Goal: Navigation & Orientation: Understand site structure

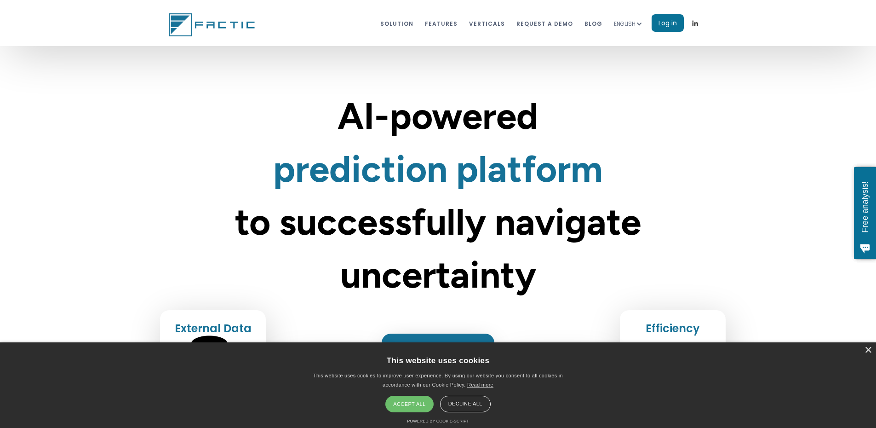
click at [419, 402] on div "Accept all" at bounding box center [409, 403] width 48 height 17
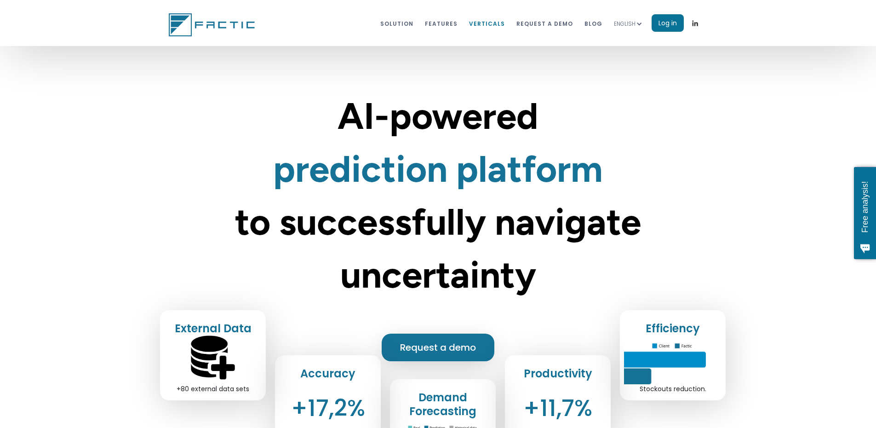
click at [505, 25] on link "VERTICALS" at bounding box center [487, 23] width 36 height 17
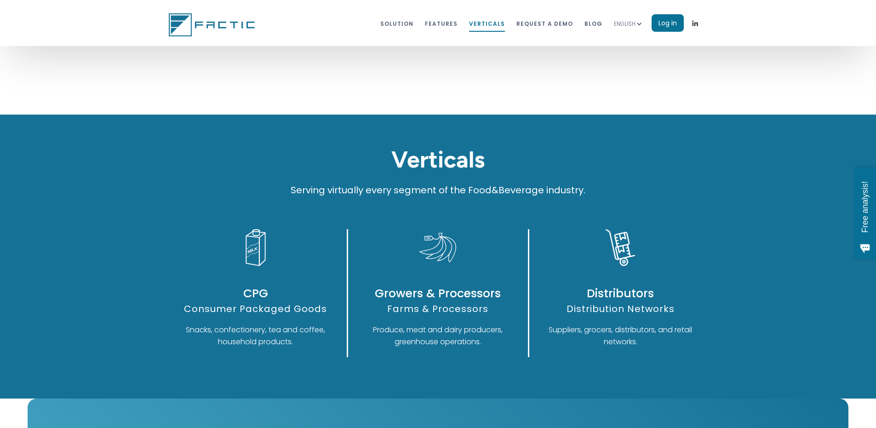
scroll to position [4580, 0]
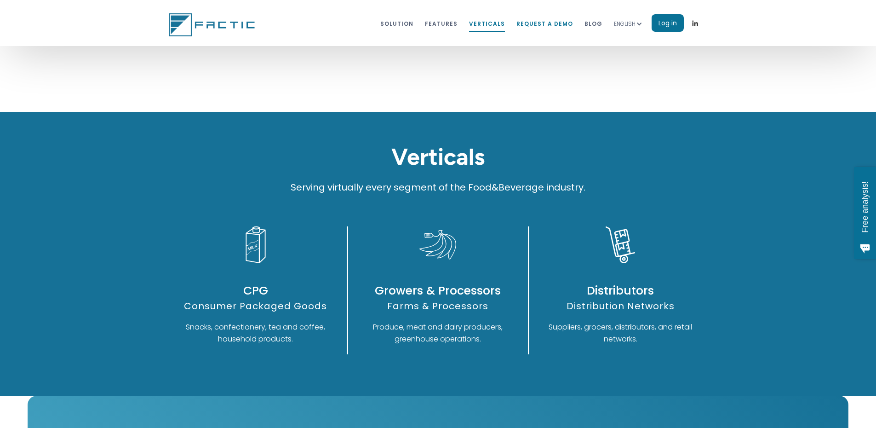
click at [573, 24] on link "REQUEST A DEMO" at bounding box center [544, 23] width 57 height 17
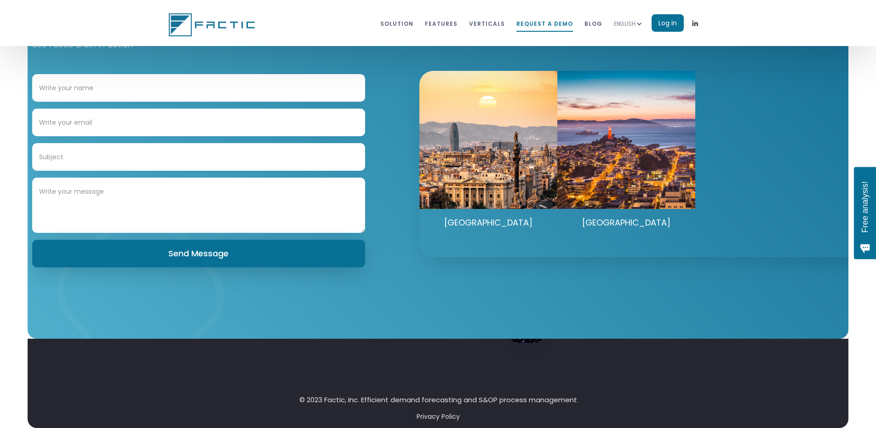
scroll to position [4999, 0]
click at [413, 26] on link "Solution" at bounding box center [396, 23] width 33 height 17
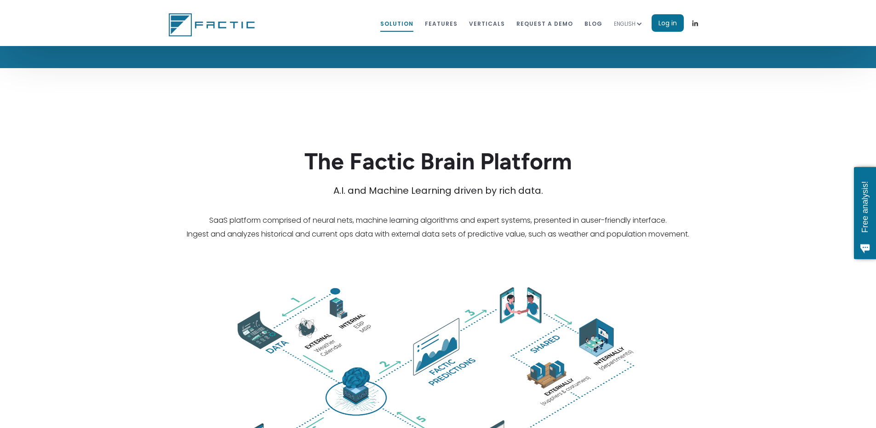
scroll to position [1444, 0]
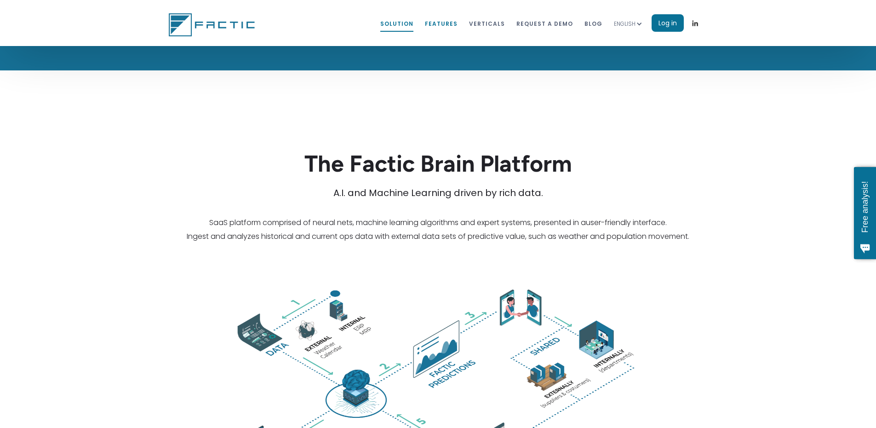
click at [458, 22] on link "features" at bounding box center [441, 23] width 33 height 17
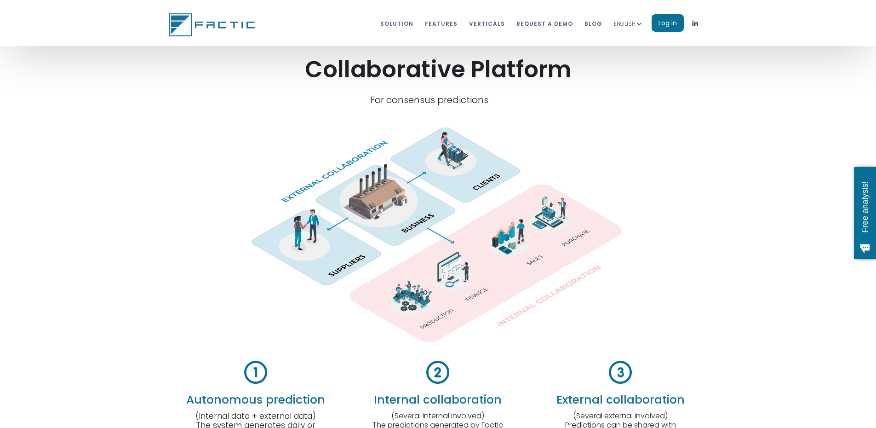
scroll to position [1897, 0]
